Goal: Task Accomplishment & Management: Manage account settings

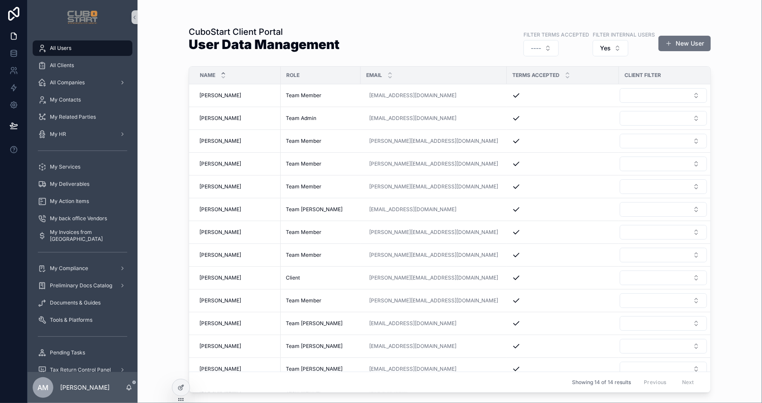
click at [664, 398] on div "CuboStart Client Portal User Data Management Filter Terms Accepted ---- Filter …" at bounding box center [450, 201] width 624 height 403
click at [11, 54] on icon at bounding box center [14, 54] width 6 height 3
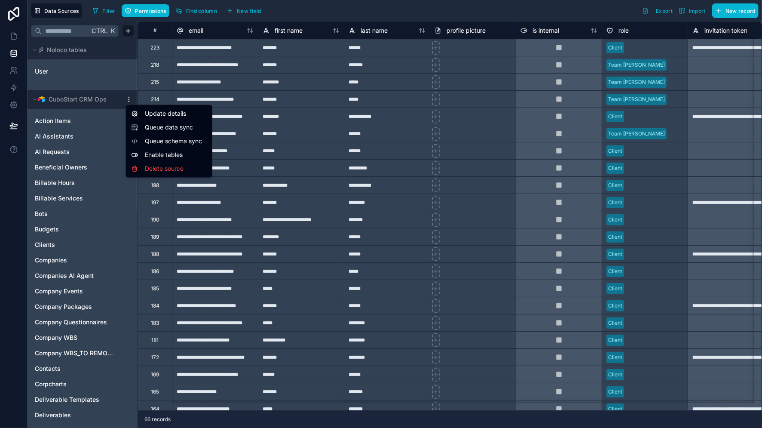
click at [130, 99] on html "**********" at bounding box center [381, 214] width 762 height 428
click at [164, 138] on span "Queue schema sync" at bounding box center [176, 141] width 62 height 9
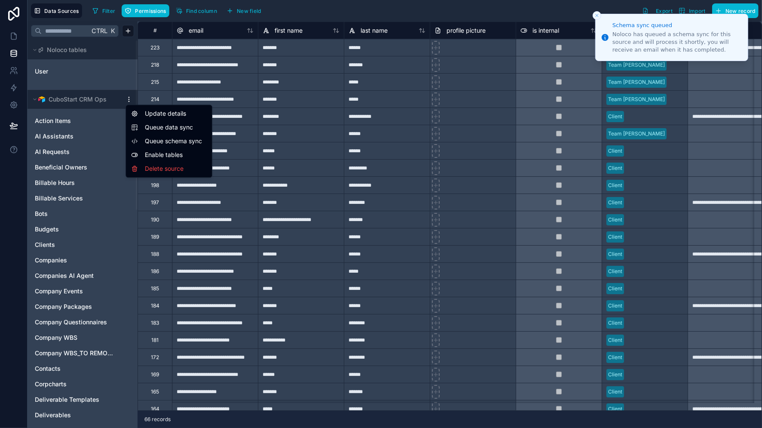
click at [127, 98] on html "Schema sync queued Noloco has queued a schema sync for this source and will pro…" at bounding box center [381, 214] width 762 height 428
click at [157, 126] on span "Queue data sync" at bounding box center [176, 127] width 62 height 9
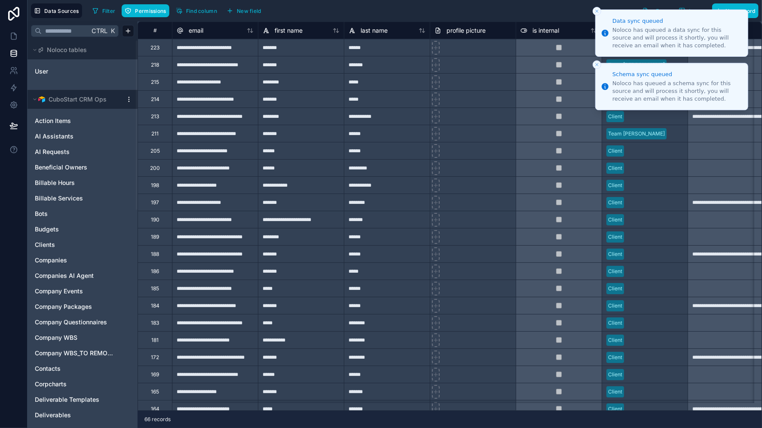
click at [597, 64] on line "Close toast" at bounding box center [597, 64] width 3 height 3
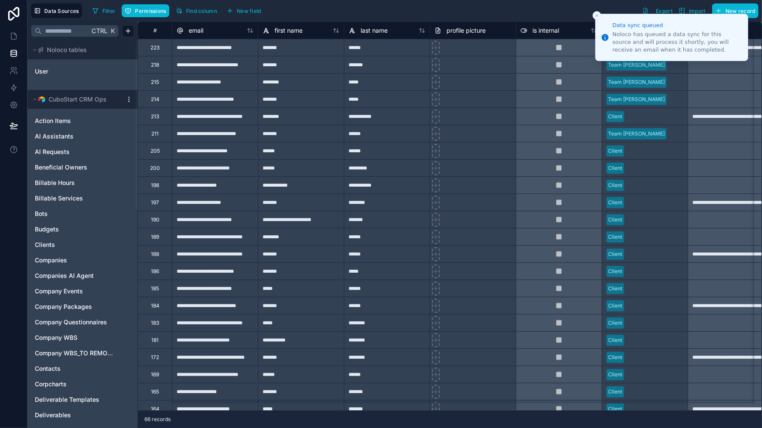
click at [596, 17] on icon "Close toast" at bounding box center [596, 15] width 5 height 5
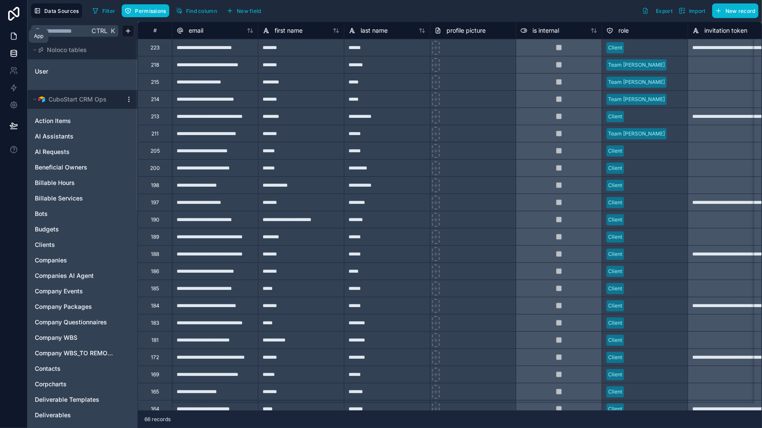
click at [13, 37] on icon at bounding box center [13, 36] width 9 height 9
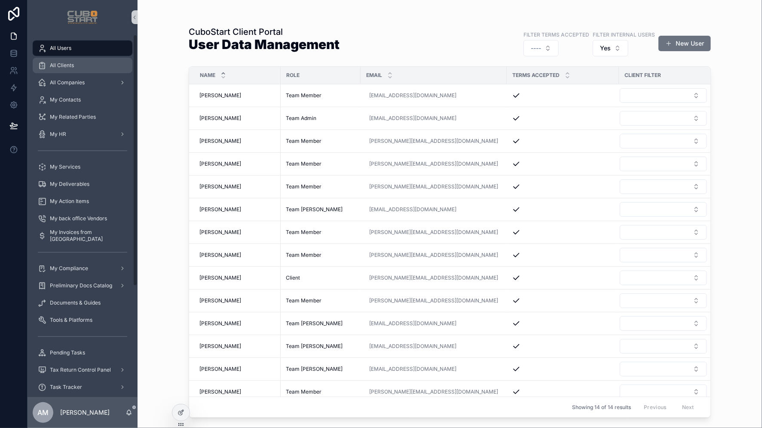
click at [71, 67] on span "All Clients" at bounding box center [62, 65] width 24 height 7
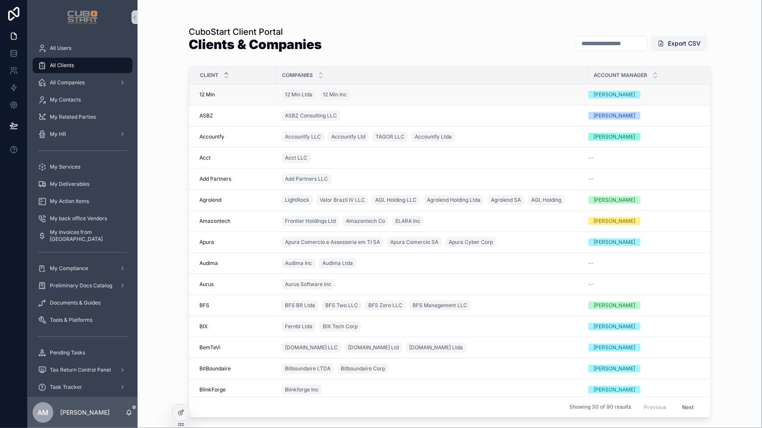
click at [209, 96] on span "12 Min" at bounding box center [206, 94] width 15 height 7
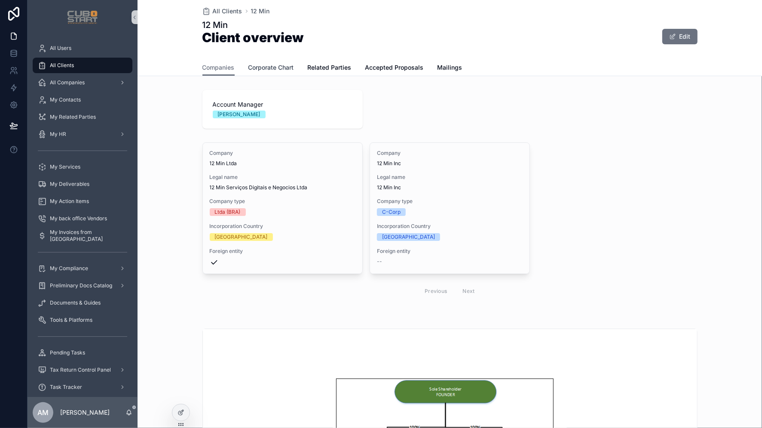
click at [258, 67] on span "Corporate Chart" at bounding box center [271, 67] width 46 height 9
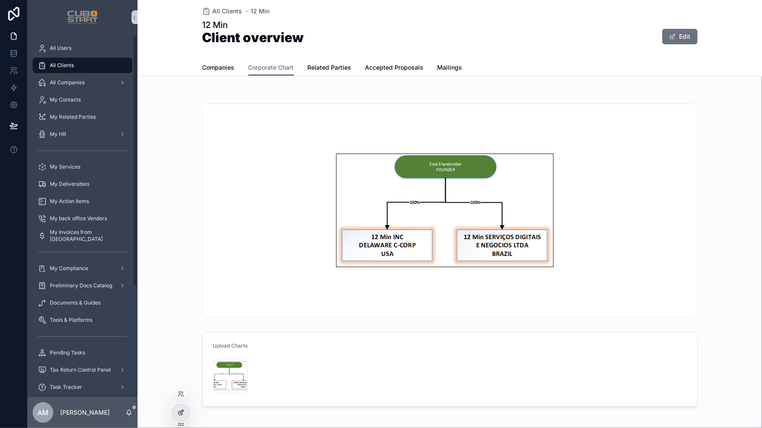
click at [179, 402] on icon at bounding box center [180, 412] width 7 height 7
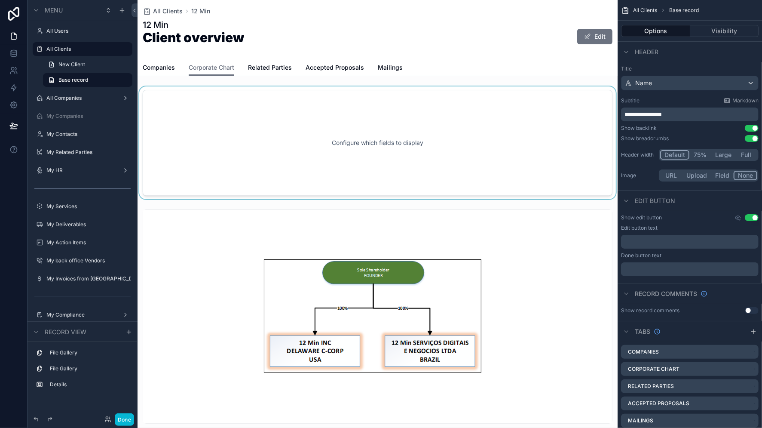
click at [470, 159] on div "scrollable content" at bounding box center [378, 142] width 480 height 113
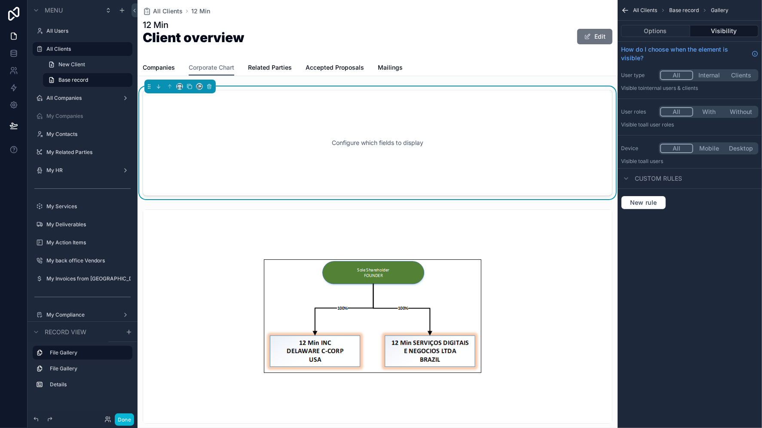
click at [416, 27] on div "12 Min Client overview Edit" at bounding box center [378, 36] width 470 height 35
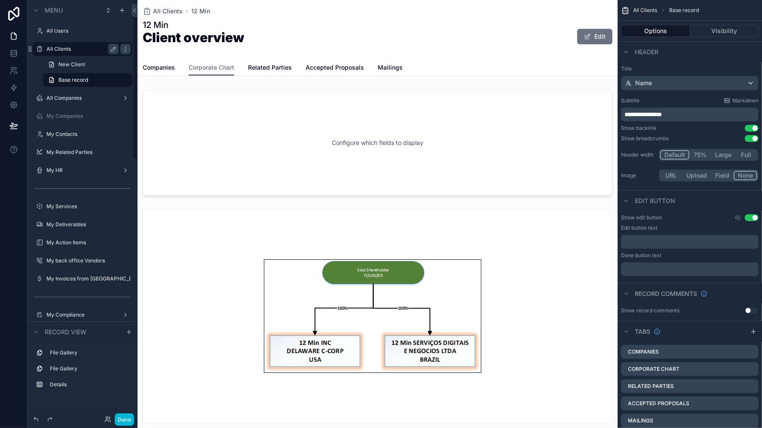
click at [67, 49] on label "All Clients" at bounding box center [80, 49] width 69 height 7
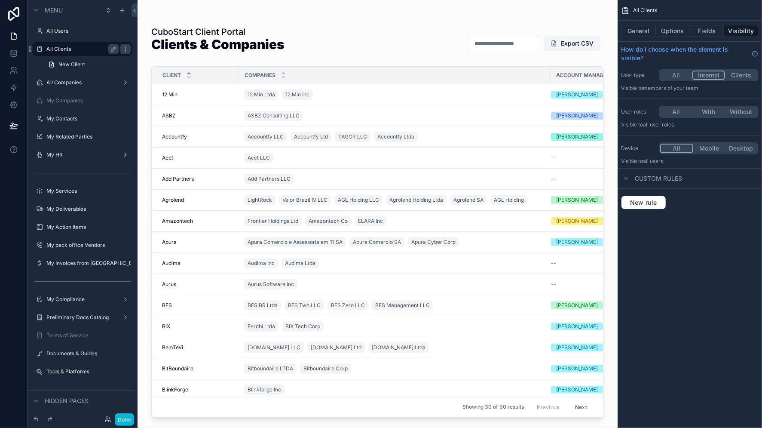
click at [488, 46] on input "scrollable content" at bounding box center [504, 43] width 70 height 12
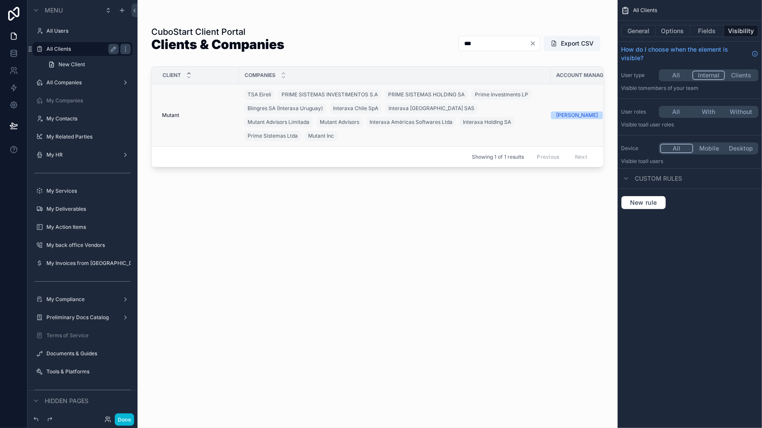
type input "***"
click at [171, 112] on span "Mutant" at bounding box center [170, 115] width 17 height 7
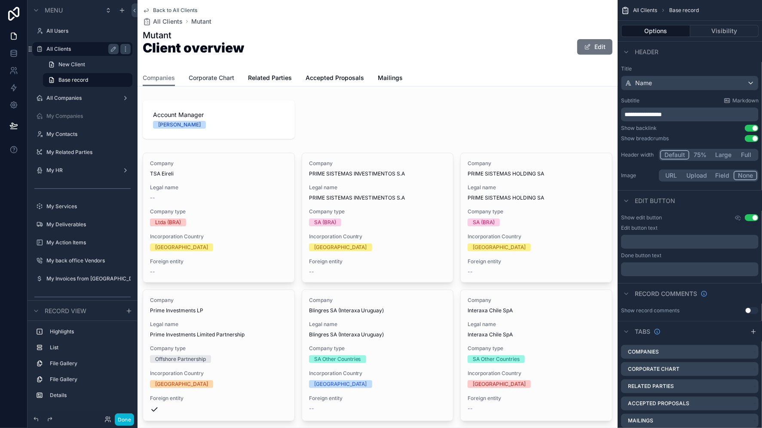
click at [217, 78] on span "Corporate Chart" at bounding box center [212, 77] width 46 height 9
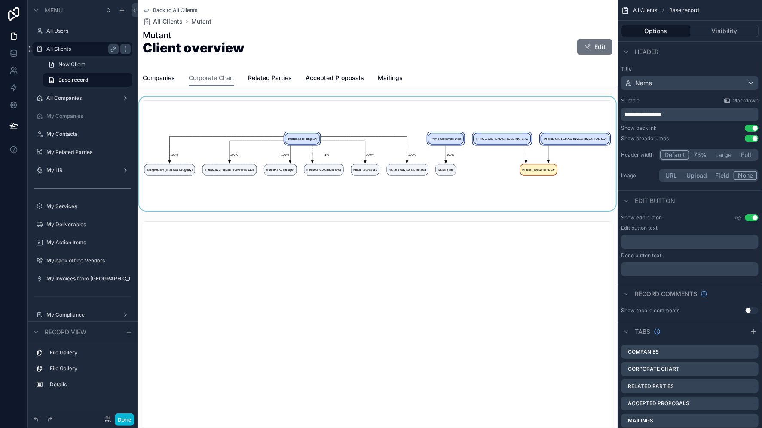
click at [274, 111] on div "Menu All Users All Clients New Client Base record All Companies My Companies My…" at bounding box center [381, 214] width 762 height 428
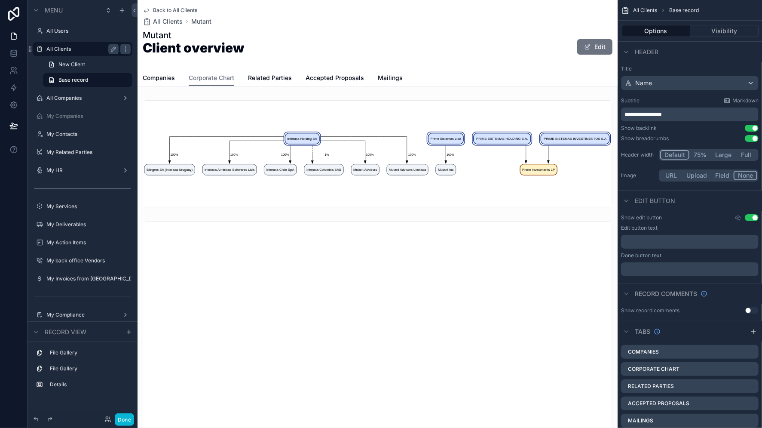
click at [288, 110] on div "scrollable content" at bounding box center [378, 154] width 480 height 114
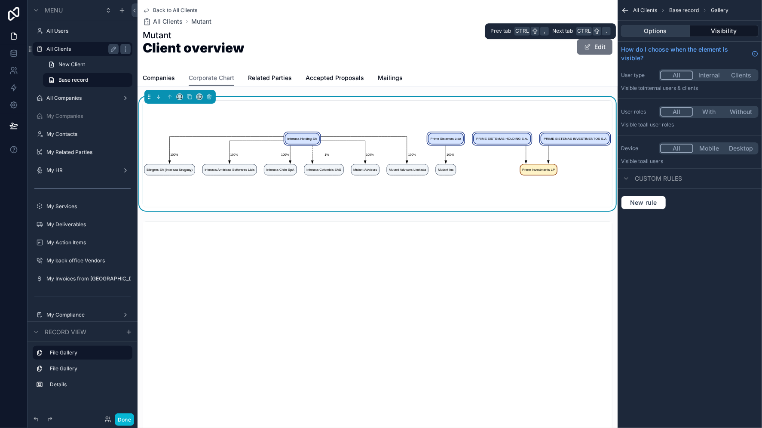
click at [647, 31] on button "Options" at bounding box center [655, 31] width 69 height 12
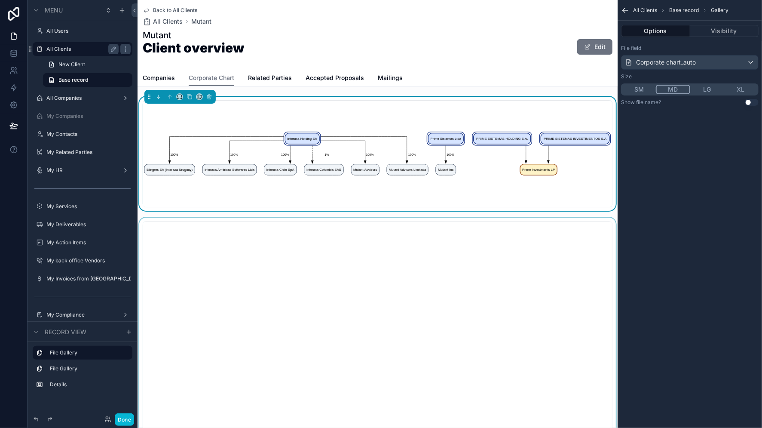
click at [488, 274] on div "scrollable content" at bounding box center [378, 327] width 480 height 221
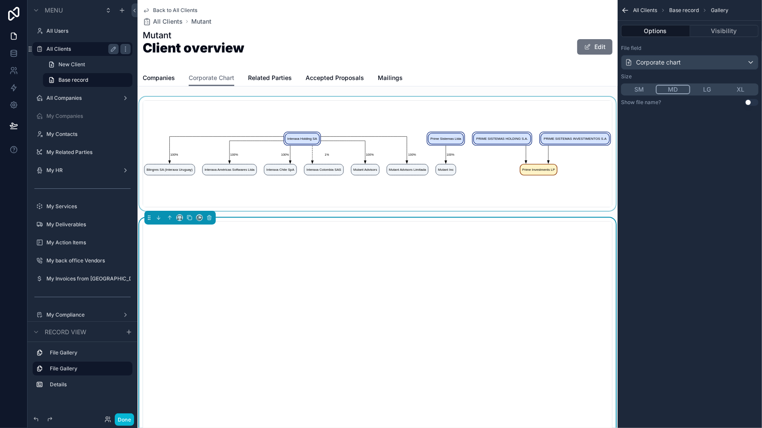
click at [489, 177] on div "scrollable content" at bounding box center [378, 154] width 480 height 114
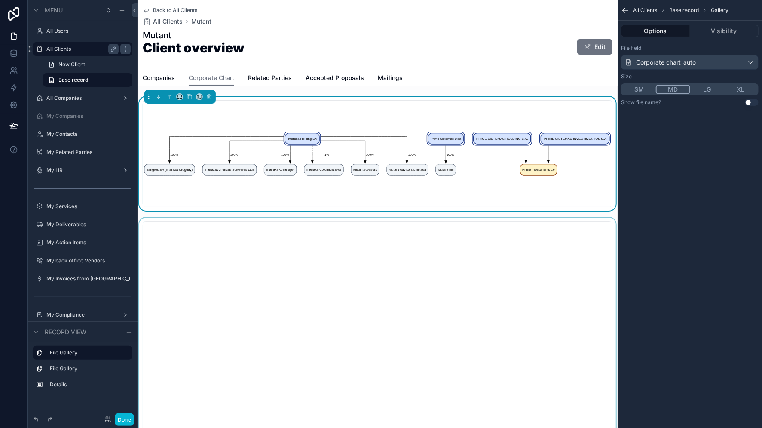
click at [471, 278] on div "scrollable content" at bounding box center [378, 327] width 480 height 221
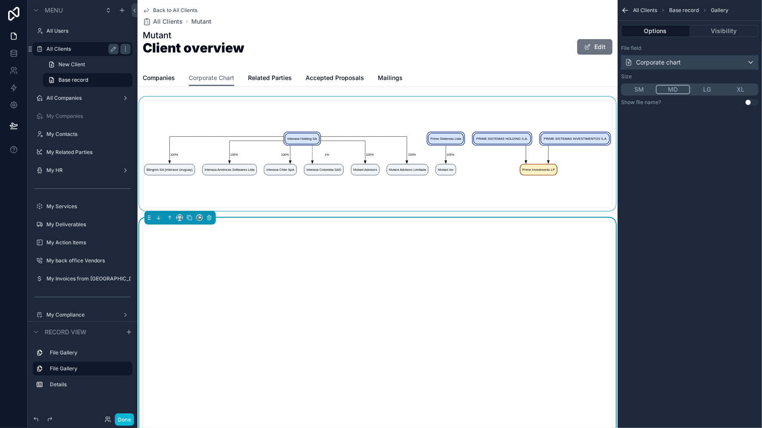
click at [751, 64] on div "Corporate chart" at bounding box center [689, 62] width 137 height 14
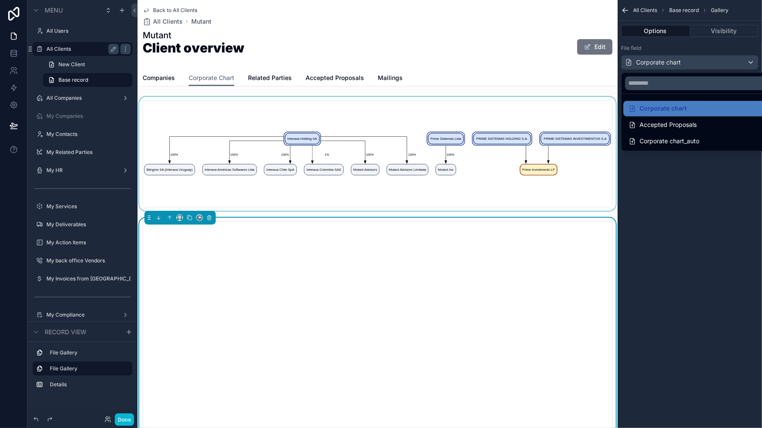
click at [751, 64] on div "scrollable content" at bounding box center [381, 214] width 762 height 428
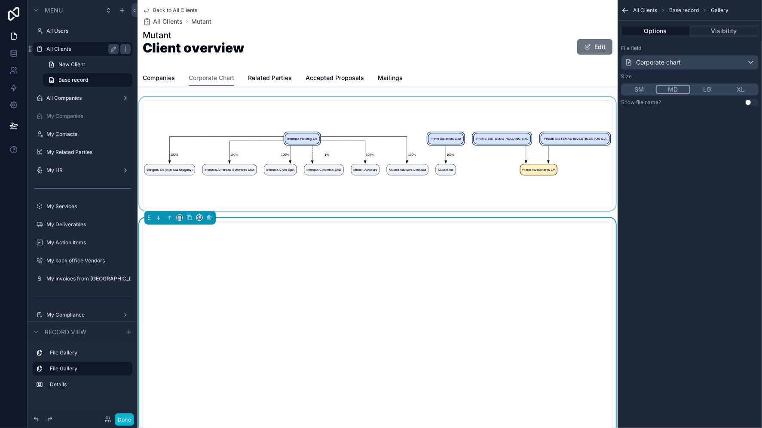
click at [433, 59] on div "Mutant Client overview Edit" at bounding box center [378, 46] width 470 height 35
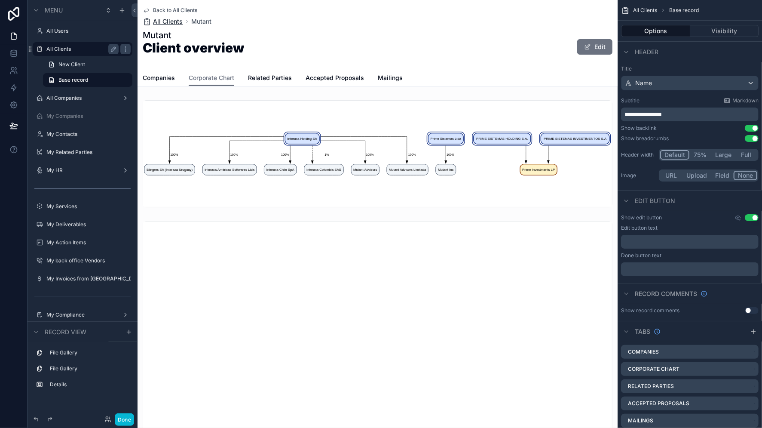
click at [165, 21] on span "All Clients" at bounding box center [168, 21] width 30 height 9
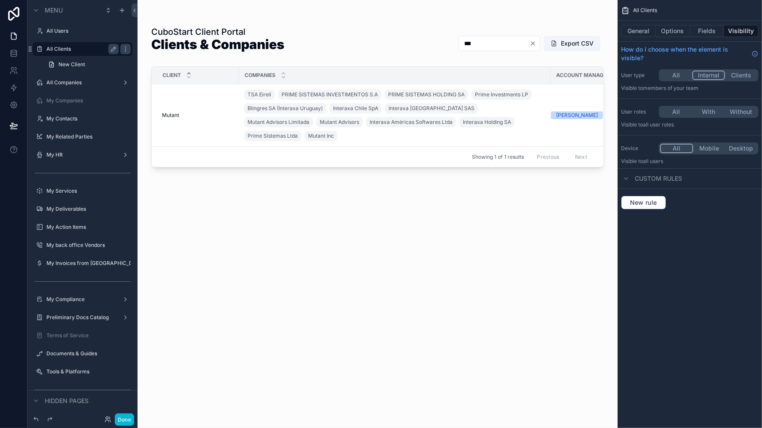
click at [533, 47] on div "***" at bounding box center [500, 43] width 82 height 15
click at [531, 41] on icon "Clear" at bounding box center [532, 43] width 7 height 7
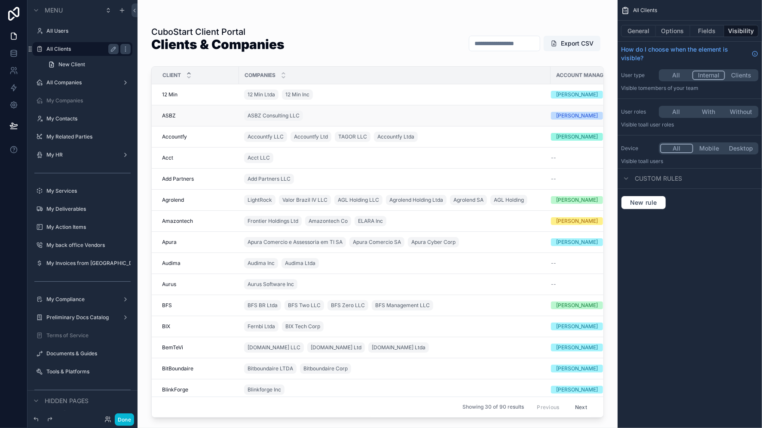
click at [175, 117] on span "ASBZ" at bounding box center [169, 115] width 14 height 7
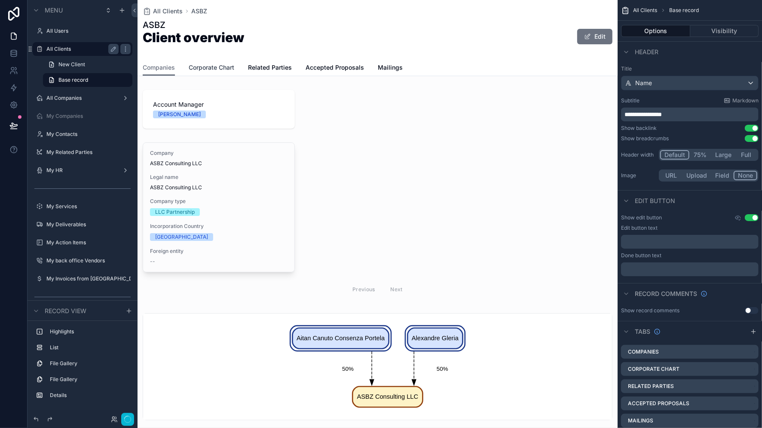
click at [217, 67] on span "Corporate Chart" at bounding box center [212, 67] width 46 height 9
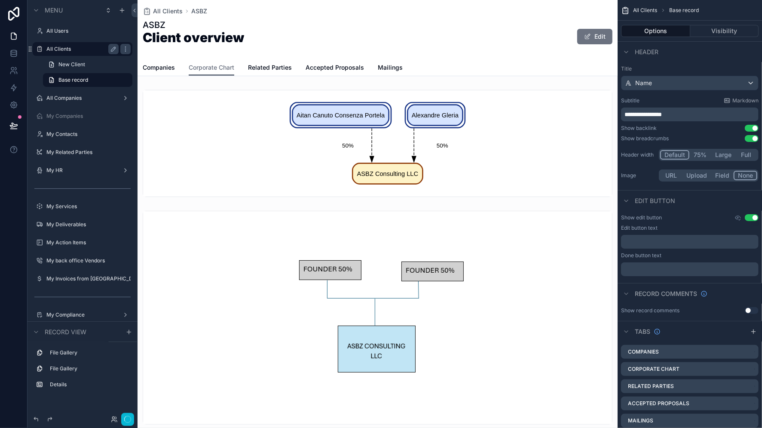
click at [474, 64] on div "Companies Corporate Chart Related Parties Accepted Proposals Mailings" at bounding box center [378, 67] width 470 height 16
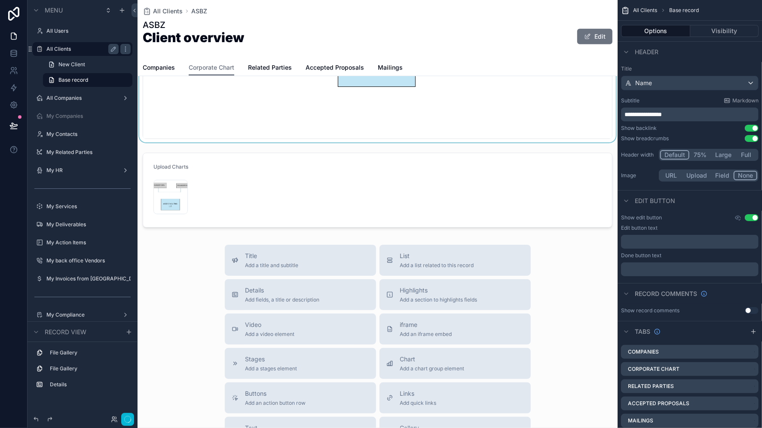
scroll to position [286, 0]
click at [590, 37] on button "Edit" at bounding box center [594, 36] width 35 height 15
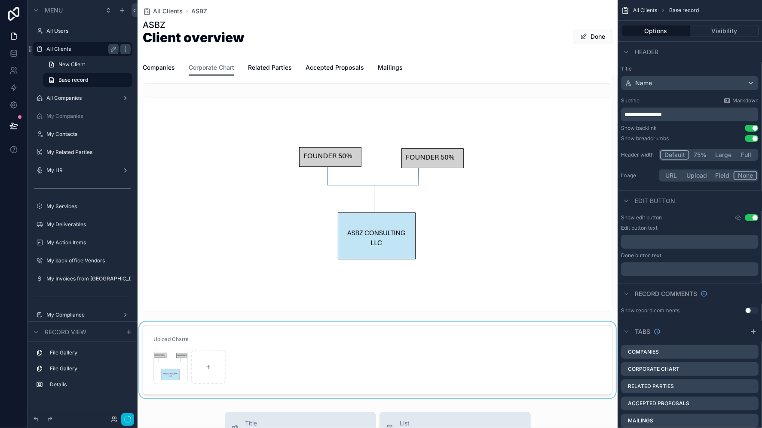
scroll to position [0, 0]
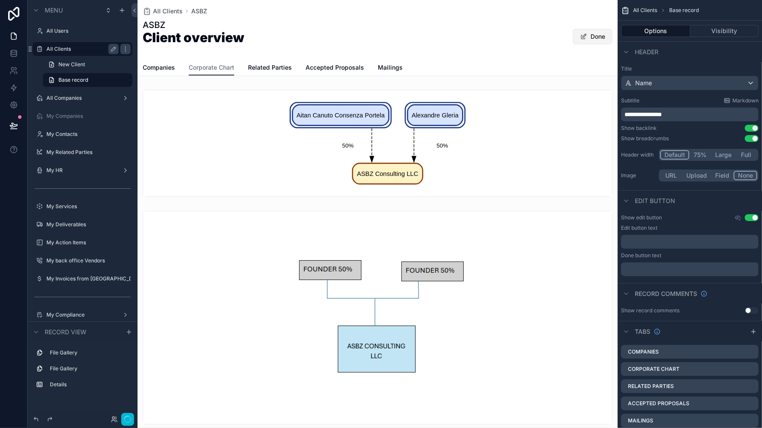
click at [590, 35] on button "Done" at bounding box center [593, 36] width 40 height 15
click at [10, 126] on icon at bounding box center [13, 125] width 9 height 9
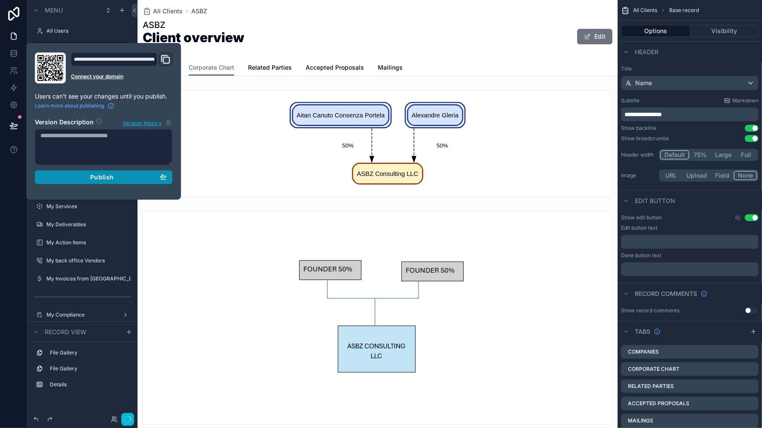
click at [103, 175] on span "Publish" at bounding box center [101, 177] width 23 height 8
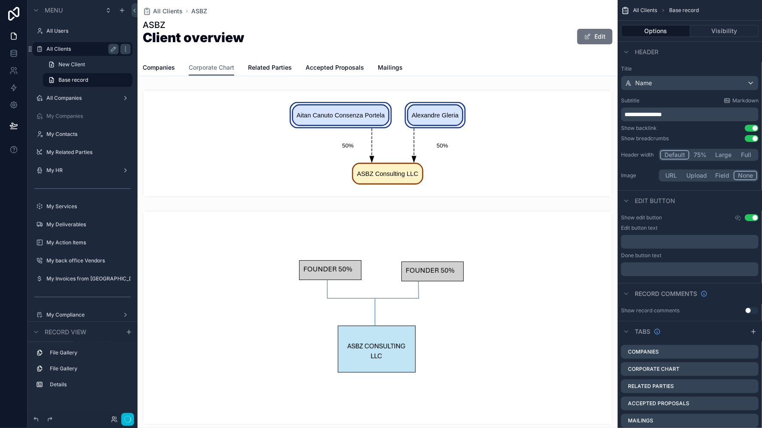
click at [358, 39] on div "ASBZ Client overview Edit" at bounding box center [378, 36] width 470 height 35
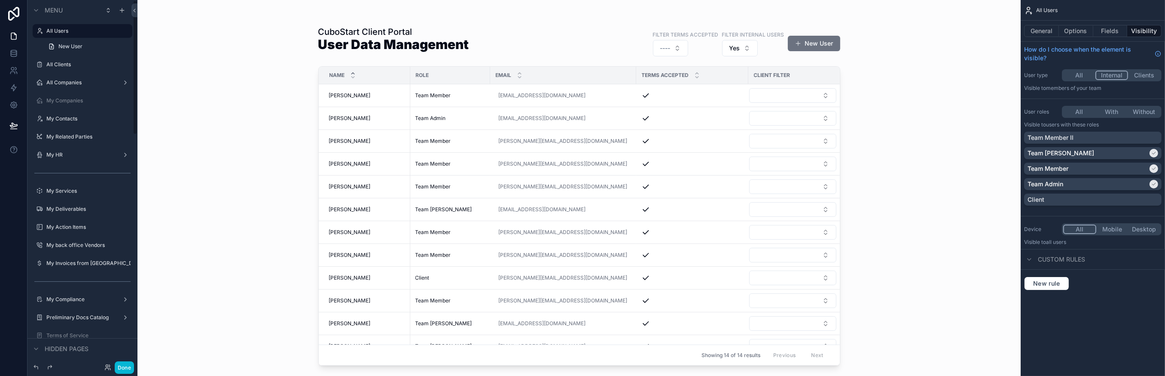
click at [15, 190] on div at bounding box center [14, 188] width 28 height 376
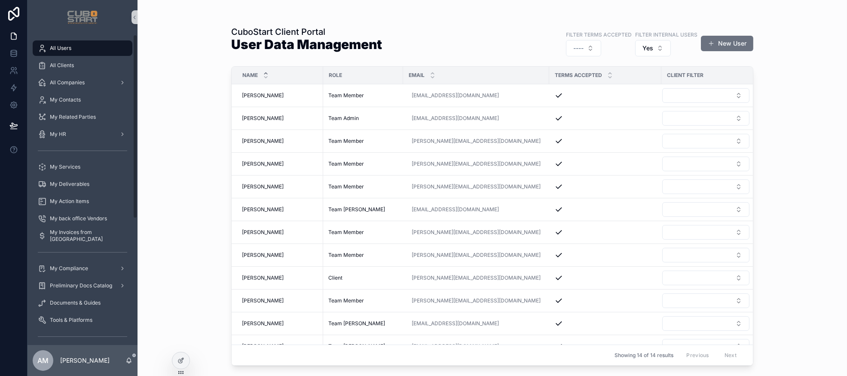
drag, startPoint x: 15, startPoint y: 198, endPoint x: 21, endPoint y: 195, distance: 6.6
click at [15, 198] on div at bounding box center [14, 188] width 28 height 376
